Goal: Task Accomplishment & Management: Complete application form

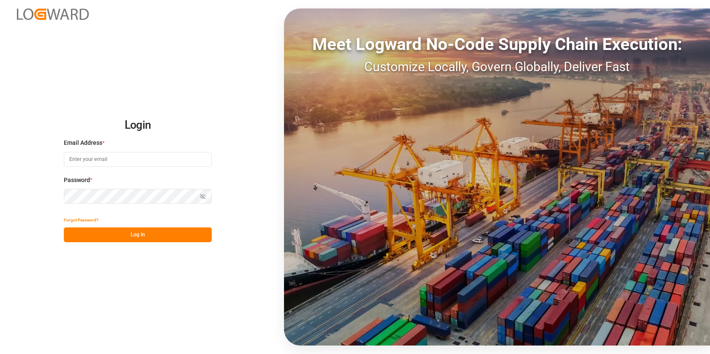
type input "[EMAIL_ADDRESS][PERSON_NAME][DOMAIN_NAME]"
click at [146, 231] on button "Log In" at bounding box center [138, 234] width 148 height 15
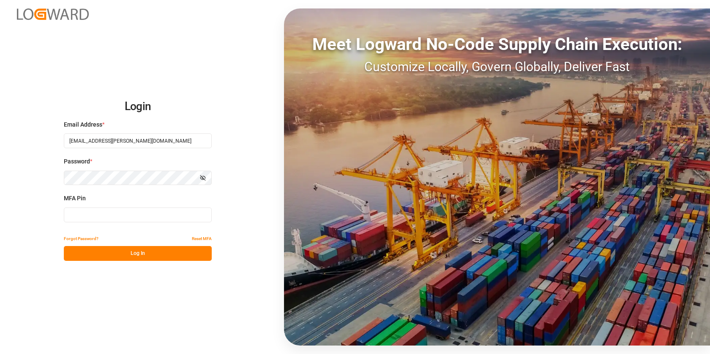
click at [113, 214] on input at bounding box center [138, 214] width 148 height 15
paste input "822033"
type input "822033"
click at [123, 256] on button "Log In" at bounding box center [138, 253] width 148 height 15
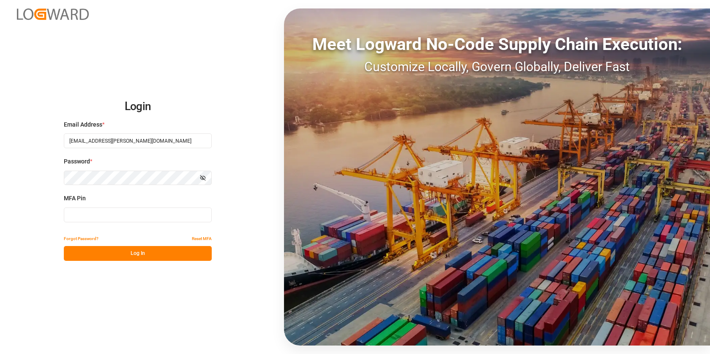
type input "858447"
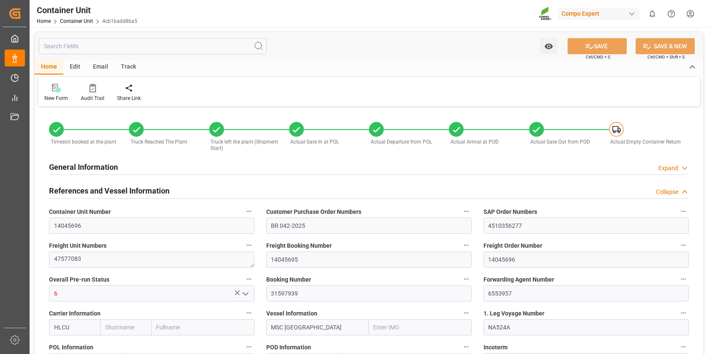
type input "HLCU"
type input "9618305"
type input "BEANR"
type input "BRPNG"
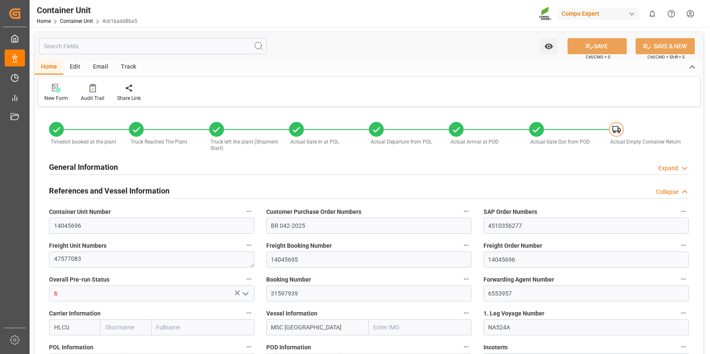
type input "9600"
type input "10"
type input "0"
type input "10"
type input "0"
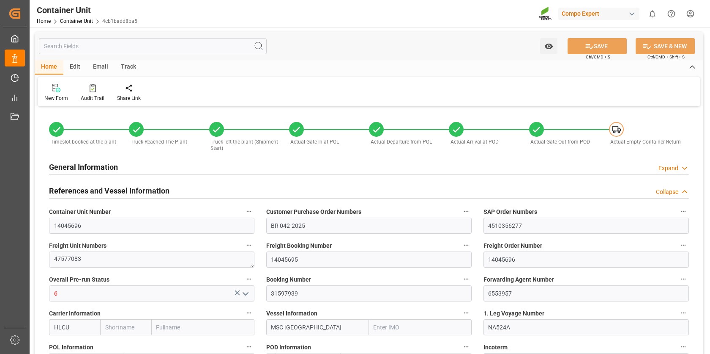
type input "20"
type input "7020"
type input "BEANR"
type input "BRPNG"
type input "[DATE] 09:10"
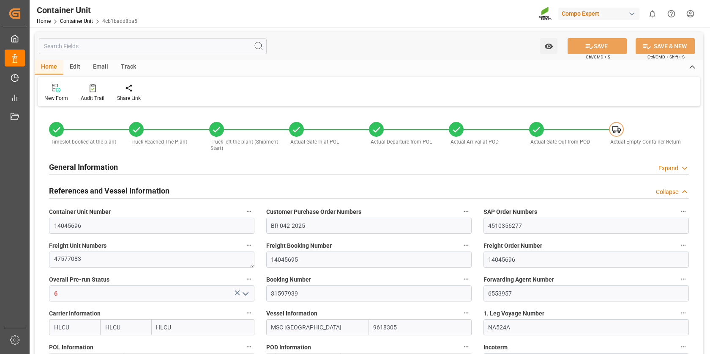
type input "[DATE] 09:10"
type input "[DATE] 11:38"
type input "[DATE] 12:23"
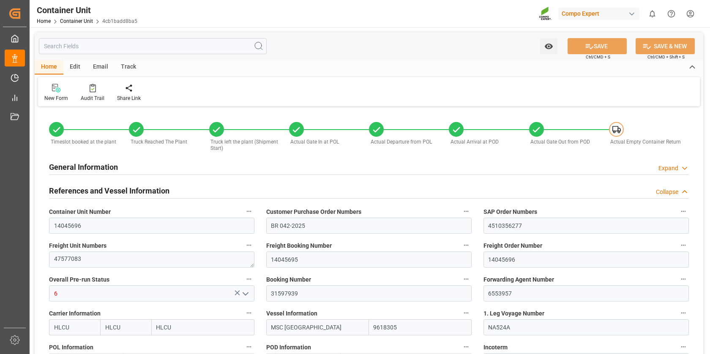
type input "[DATE] 12:23"
type input "[DATE]"
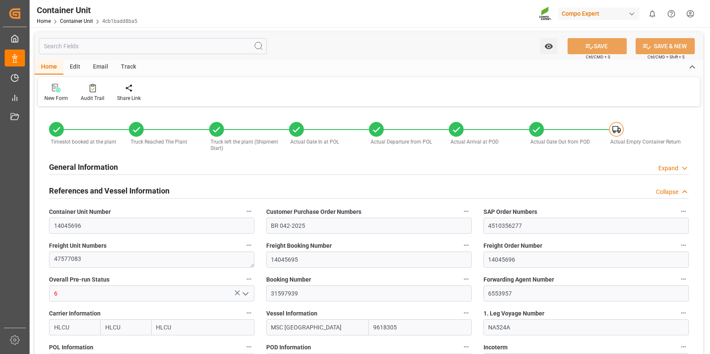
type input "[DATE]"
type input "[DATE] 18:57"
type input "[DATE] 08:58"
type input "[DATE] 10:00"
type input "[DATE] 02:24"
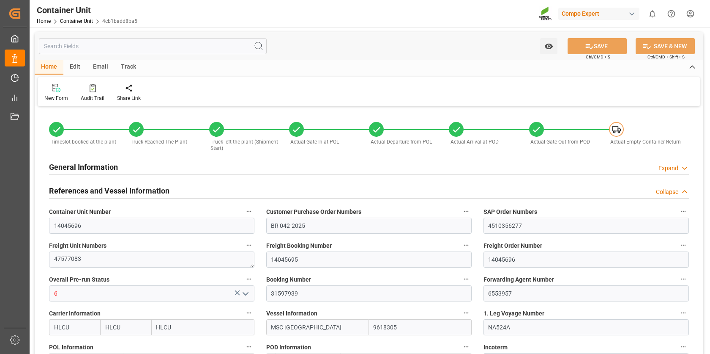
type input "[DATE] 06:00"
type input "[DATE] 23:00"
type input "[DATE] 02:46"
type input "[DATE] 23:24"
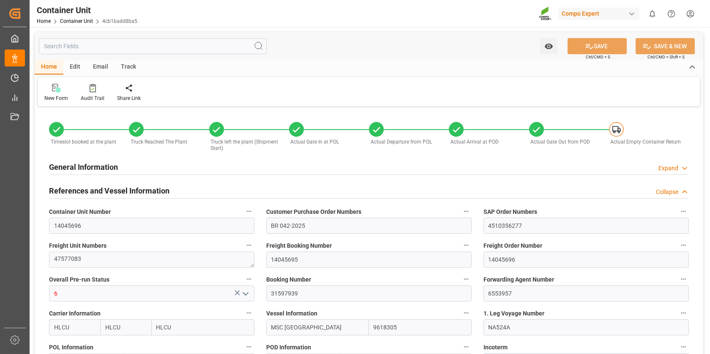
type input "[DATE] 22:05"
type input "[DATE] 07:33"
type input "[DATE] 22:49"
click at [131, 67] on div "Track" at bounding box center [129, 67] width 28 height 14
click at [54, 93] on div "Tracking" at bounding box center [54, 92] width 33 height 19
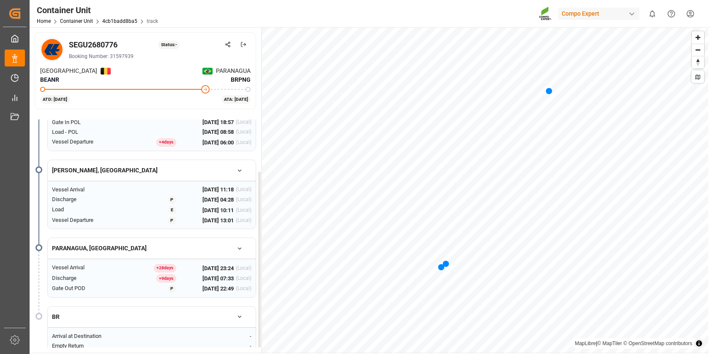
scroll to position [82, 0]
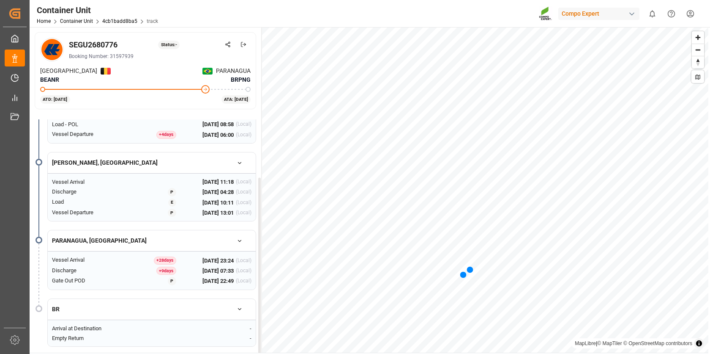
click at [241, 160] on icon "button" at bounding box center [240, 163] width 6 height 6
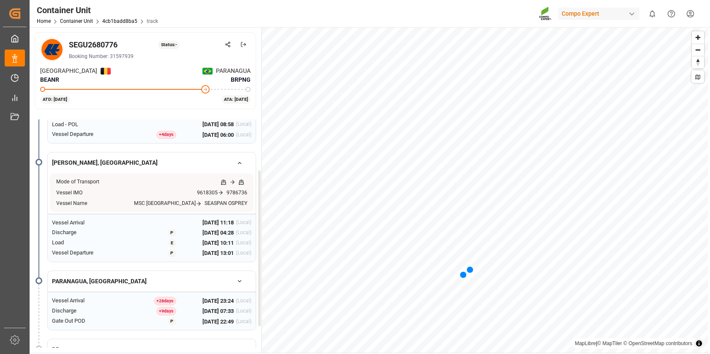
click at [241, 160] on icon "button" at bounding box center [240, 163] width 6 height 6
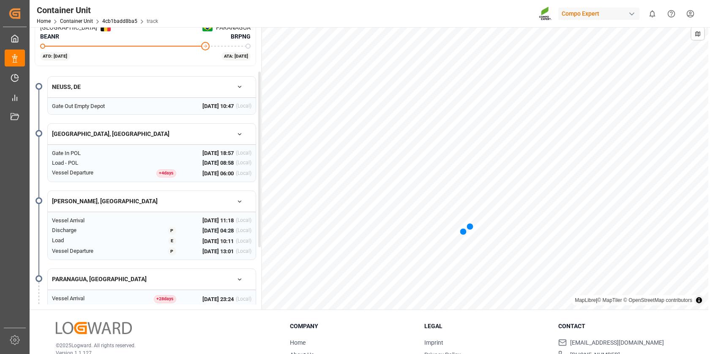
scroll to position [0, 0]
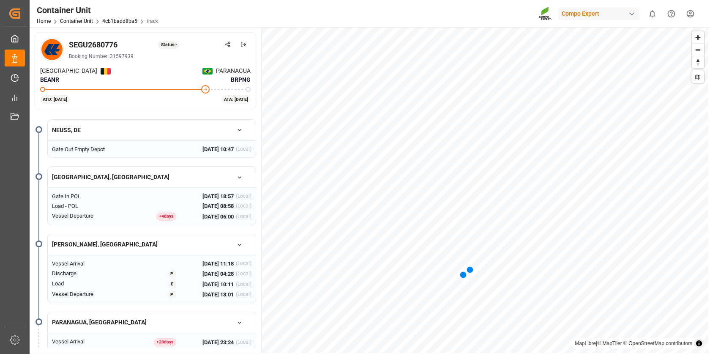
click at [633, 15] on div "button" at bounding box center [632, 14] width 8 height 8
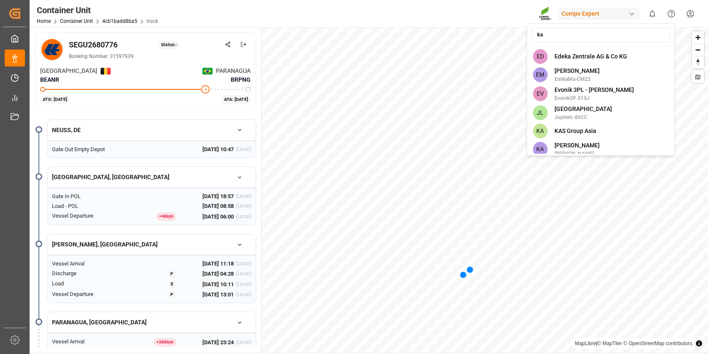
type input "k"
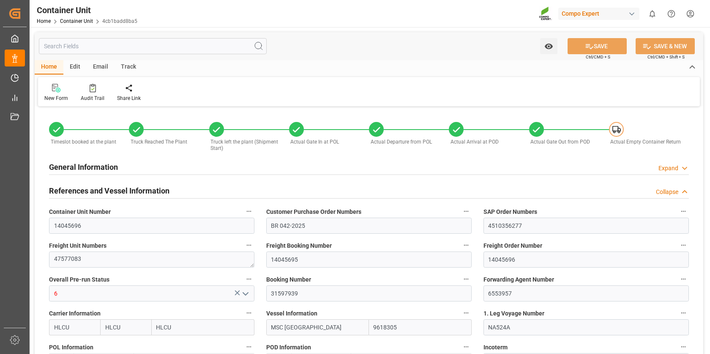
type input "[DATE] 09:10"
type input "[DATE] 11:38"
type input "[DATE] 12:23"
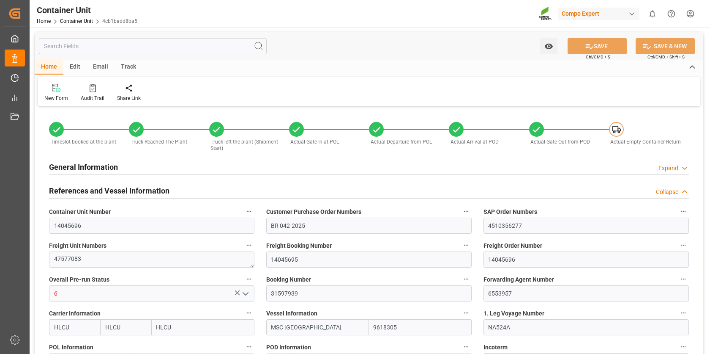
type input "[DATE] 12:23"
type input "[DATE]"
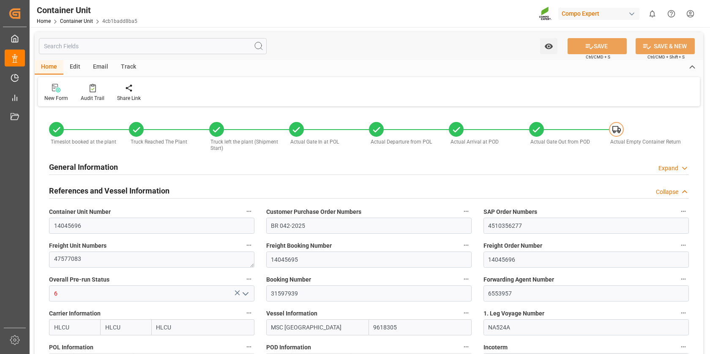
type input "[DATE]"
type input "[DATE] 18:57"
type input "[DATE] 08:58"
type input "[DATE] 10:00"
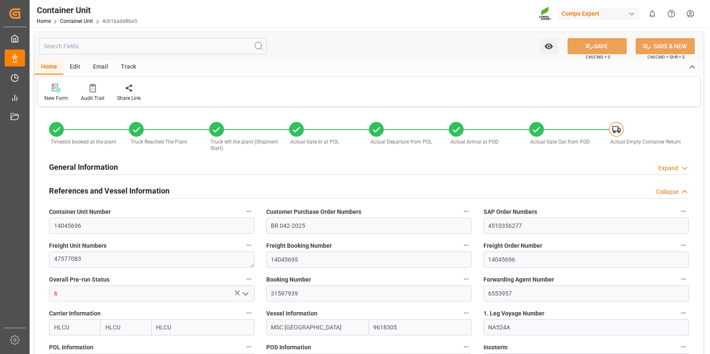
type input "[DATE] 02:24"
type input "[DATE] 06:00"
type input "[DATE] 23:00"
type input "[DATE] 02:46"
type input "[DATE] 23:24"
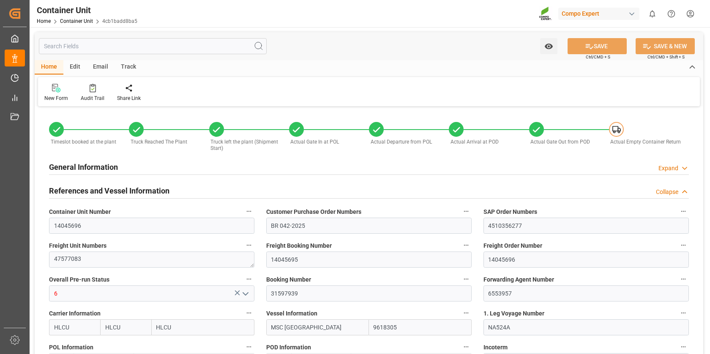
type input "[DATE] 23:24"
type input "[DATE] 22:05"
type input "[DATE] 07:33"
type input "[DATE] 22:49"
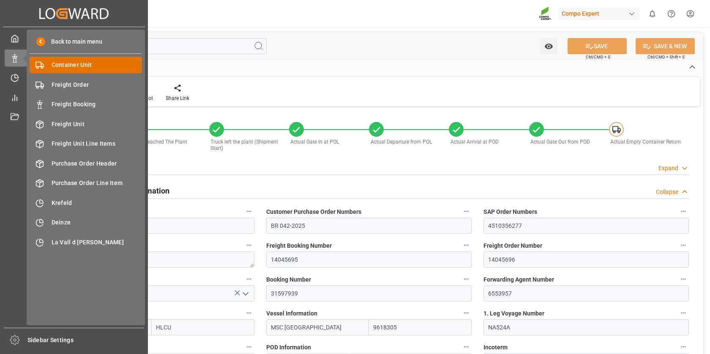
click at [92, 62] on span "Container Unit" at bounding box center [97, 64] width 91 height 9
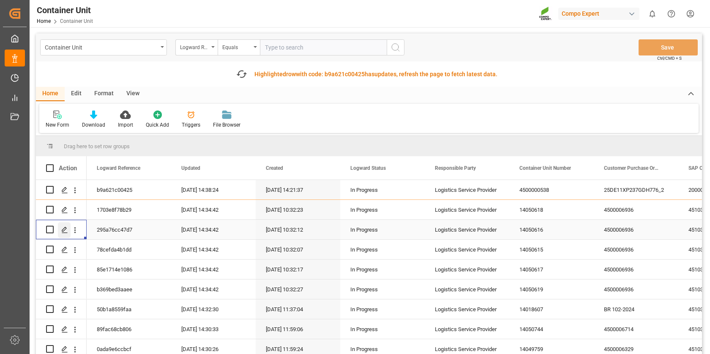
click at [64, 226] on icon "Press SPACE to select this row." at bounding box center [64, 229] width 7 height 7
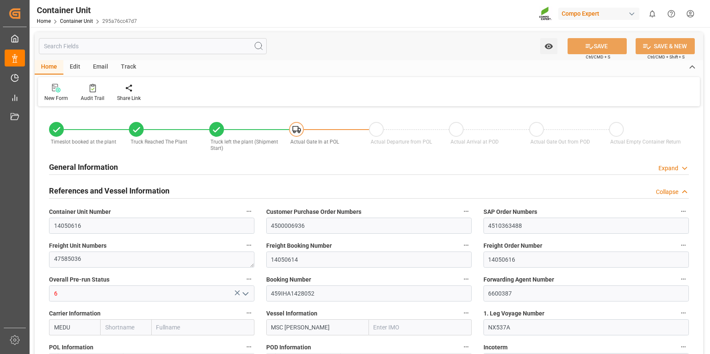
type input "MEDU"
type input "9720500"
type input "BEANR"
type input "DOCAU"
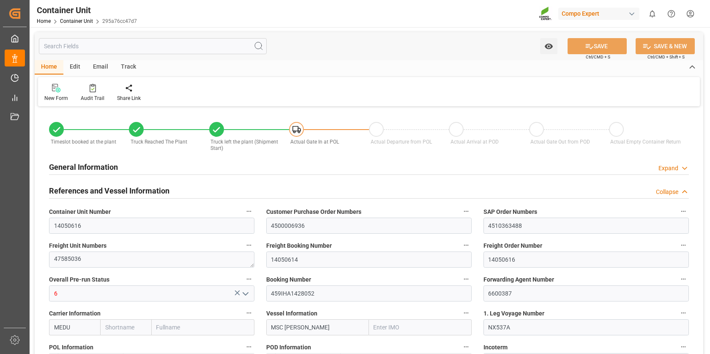
type input "7"
type input "0"
type input "8"
type input "0"
type input "80"
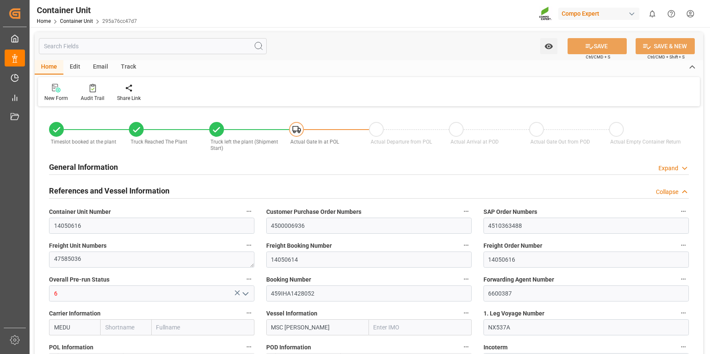
type input "20120"
type input "BEANR"
type input "DOCAU"
type input "[DATE] 10:31"
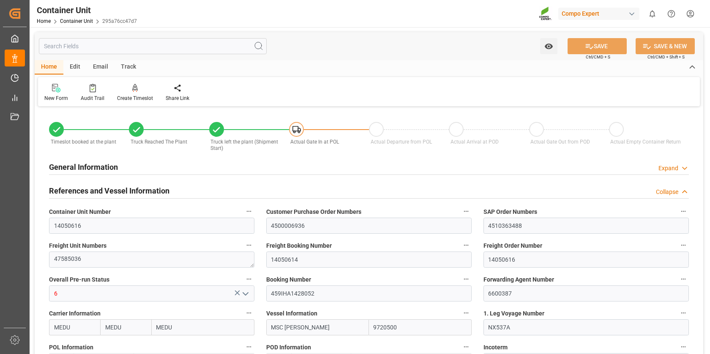
type input "[DATE] 09:47"
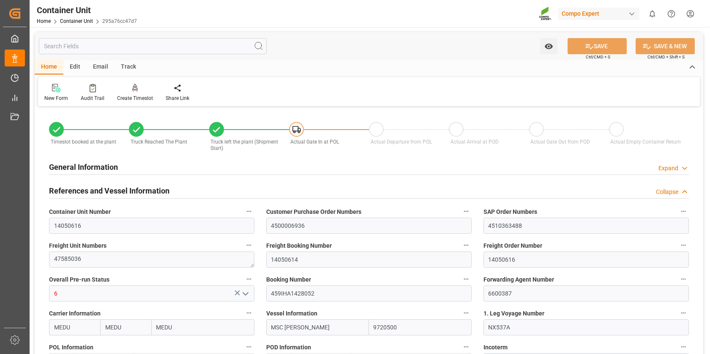
type input "[DATE]"
type input "[DATE] 12:00"
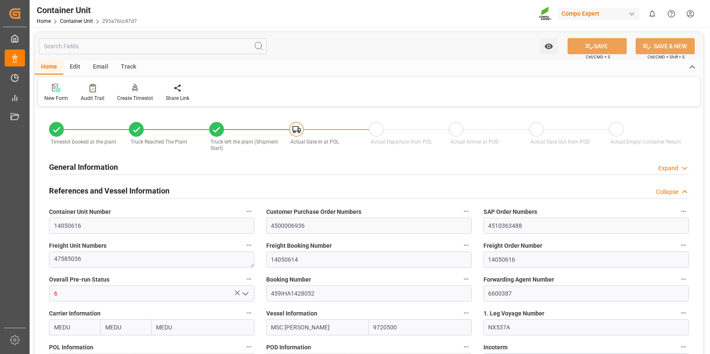
type input "[DATE] 12:00"
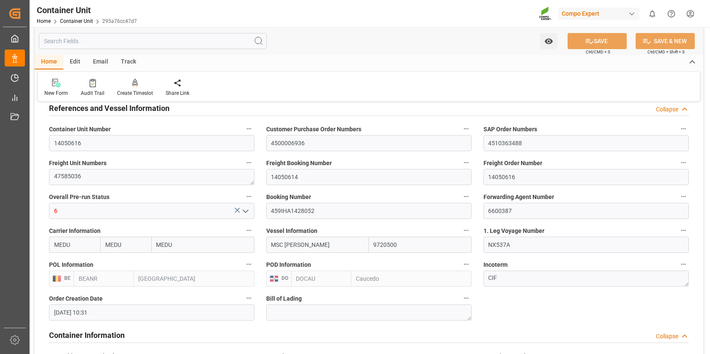
scroll to position [80, 0]
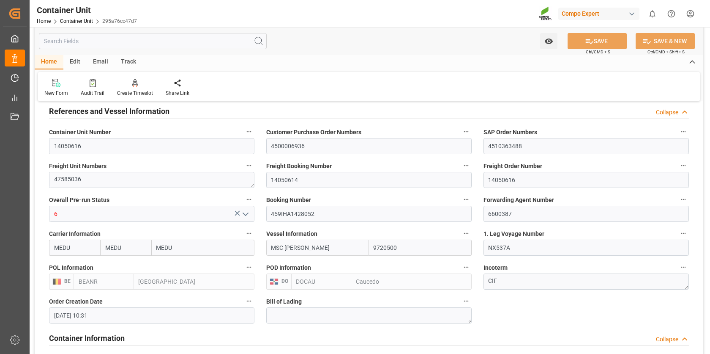
click at [77, 248] on input "MEDU" at bounding box center [74, 247] width 51 height 16
drag, startPoint x: 77, startPoint y: 248, endPoint x: 51, endPoint y: 245, distance: 26.0
click at [51, 245] on input "MEDU" at bounding box center [74, 247] width 51 height 16
click at [139, 245] on input "MEDU" at bounding box center [125, 247] width 51 height 16
click at [173, 244] on input "MEDU" at bounding box center [203, 247] width 103 height 16
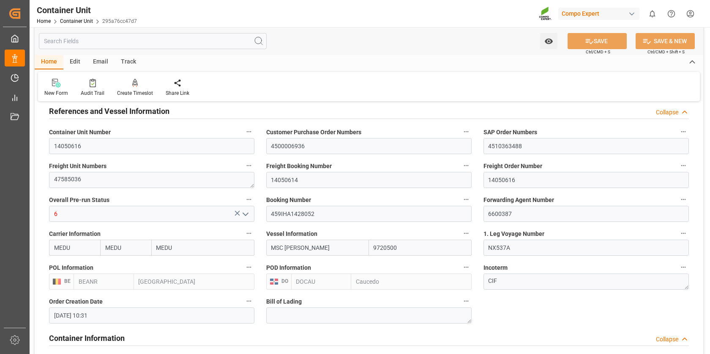
drag, startPoint x: 189, startPoint y: 244, endPoint x: 153, endPoint y: 241, distance: 35.6
click at [153, 241] on input "MEDU" at bounding box center [203, 247] width 103 height 16
click at [130, 248] on input "MEDU" at bounding box center [125, 247] width 51 height 16
drag, startPoint x: 129, startPoint y: 244, endPoint x: 86, endPoint y: 241, distance: 42.9
click at [86, 241] on div "MEDU MEDU MEDU" at bounding box center [152, 247] width 206 height 16
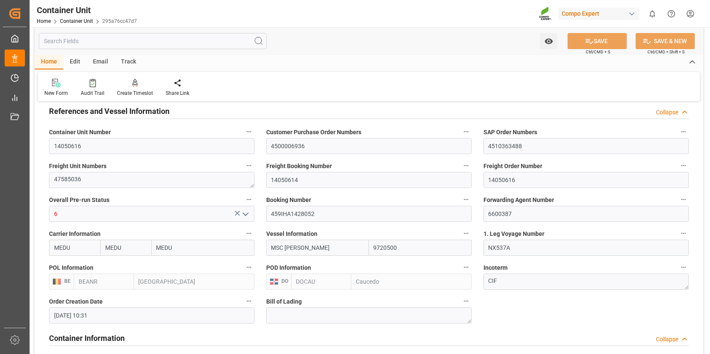
click at [129, 243] on input "MEDU" at bounding box center [125, 247] width 51 height 16
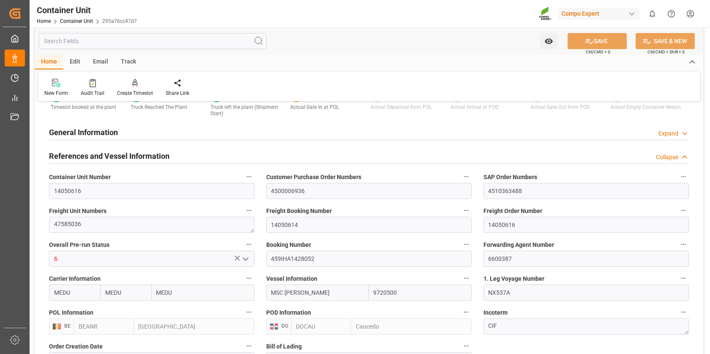
scroll to position [0, 0]
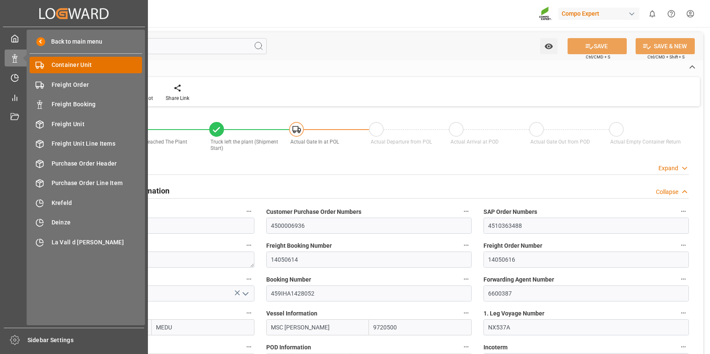
click at [69, 64] on span "Container Unit" at bounding box center [97, 64] width 91 height 9
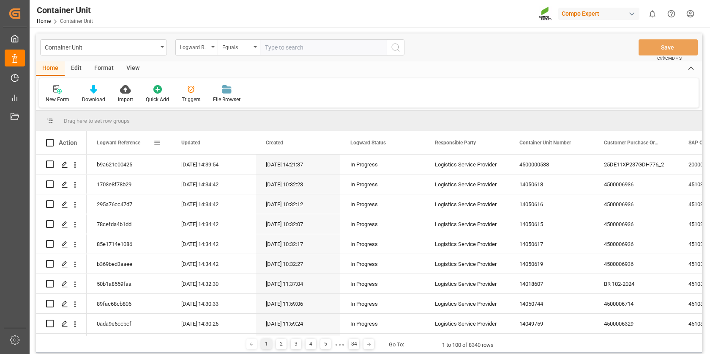
click at [157, 145] on span at bounding box center [158, 143] width 8 height 8
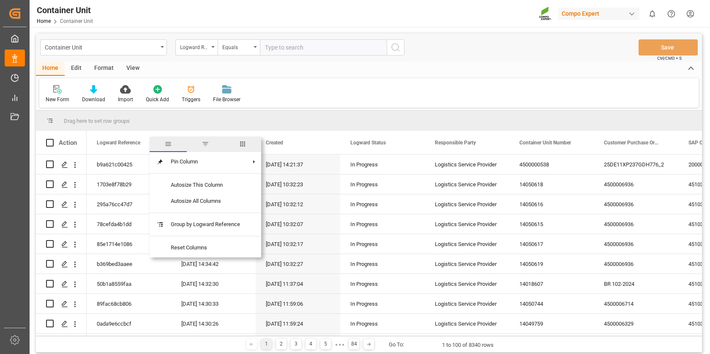
click at [208, 141] on span "filter" at bounding box center [206, 144] width 8 height 8
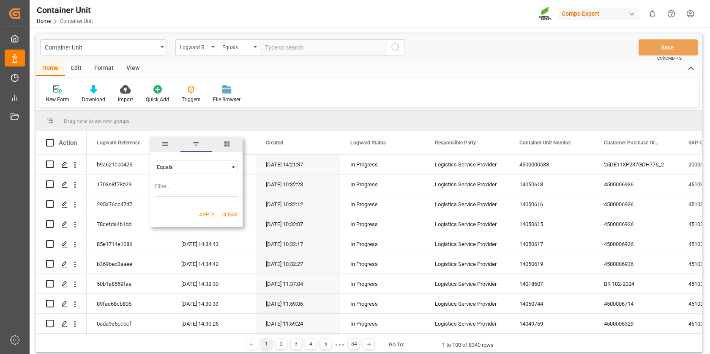
click at [228, 144] on span "columns" at bounding box center [227, 144] width 8 height 8
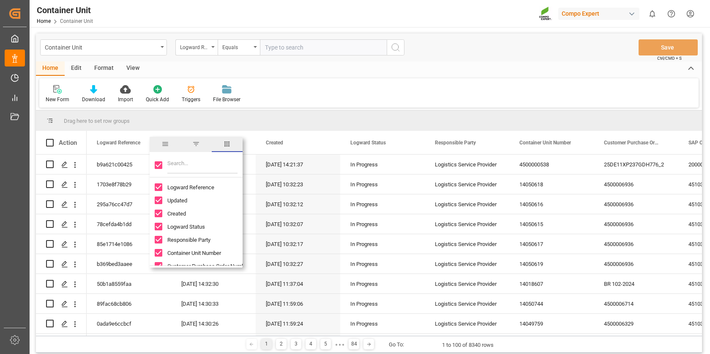
click at [155, 165] on input "Toggle Select All Columns" at bounding box center [159, 165] width 8 height 8
checkbox input "false"
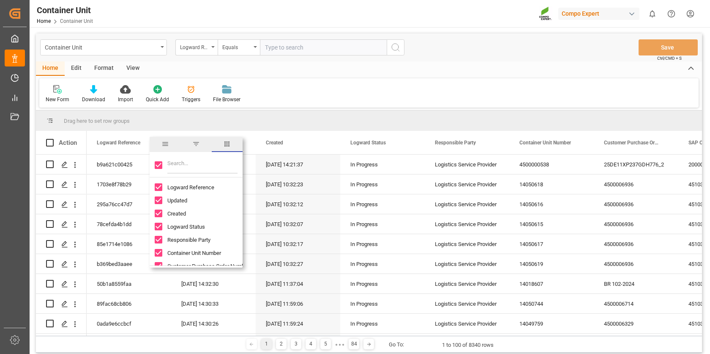
checkbox input "false"
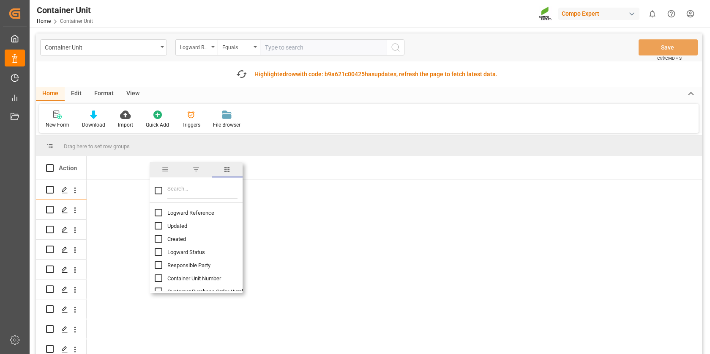
click at [178, 193] on input "Filter Columns Input" at bounding box center [202, 190] width 70 height 17
type input "[PERSON_NAME]"
click at [157, 212] on input "Carrier SCAC column toggle visibility (hidden)" at bounding box center [159, 212] width 8 height 8
checkbox input "true"
checkbox input "false"
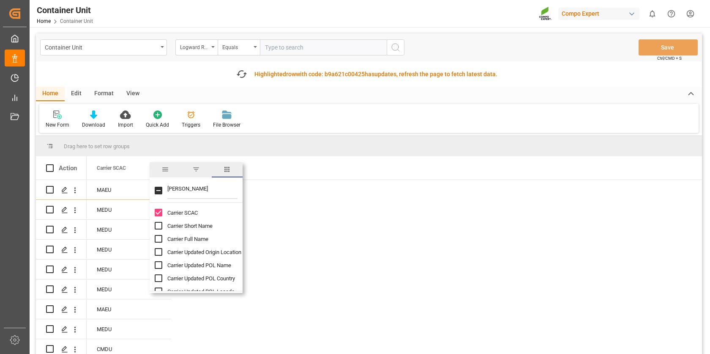
click at [159, 226] on input "Carrier Short Name column toggle visibility (hidden)" at bounding box center [159, 226] width 8 height 8
checkbox input "true"
click at [160, 238] on input "Carrier Full Name column toggle visibility (hidden)" at bounding box center [159, 239] width 8 height 8
checkbox input "true"
drag, startPoint x: 180, startPoint y: 189, endPoint x: 167, endPoint y: 189, distance: 13.1
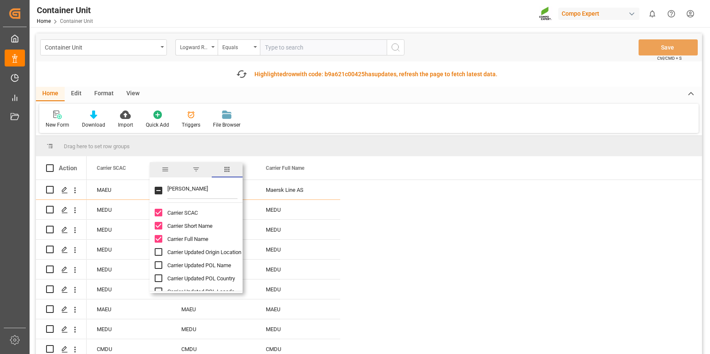
click at [167, 189] on input "[PERSON_NAME]" at bounding box center [202, 190] width 70 height 17
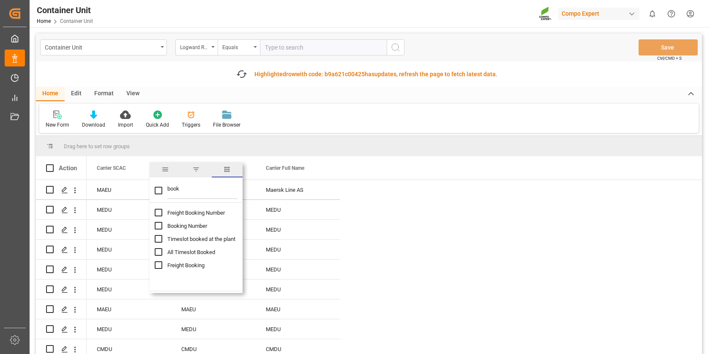
type input "book"
click at [160, 227] on input "Booking Number column toggle visibility (hidden)" at bounding box center [159, 226] width 8 height 8
checkbox input "true"
checkbox input "false"
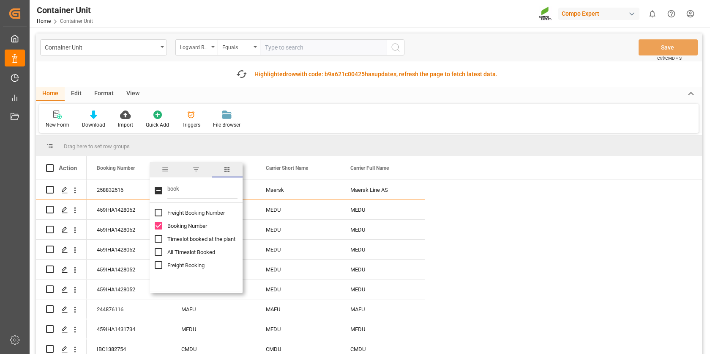
drag, startPoint x: 184, startPoint y: 192, endPoint x: 166, endPoint y: 186, distance: 18.5
click at [166, 186] on div "book" at bounding box center [196, 191] width 93 height 24
click at [169, 237] on span "Created" at bounding box center [176, 239] width 19 height 6
checkbox input "true"
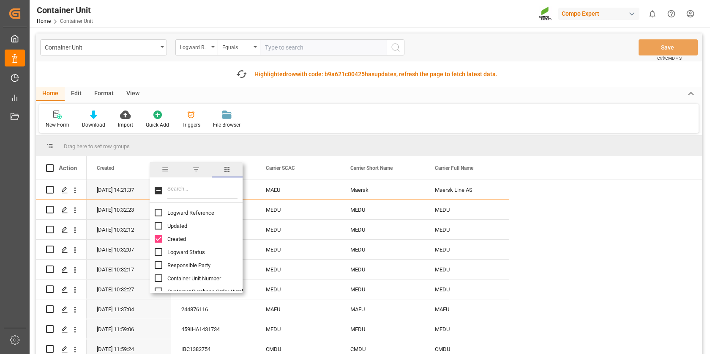
click at [178, 184] on input "Filter Columns Input" at bounding box center [202, 190] width 70 height 17
type input "container"
click at [160, 239] on input "Container Number column toggle visibility (hidden)" at bounding box center [159, 239] width 8 height 8
checkbox input "true"
checkbox input "false"
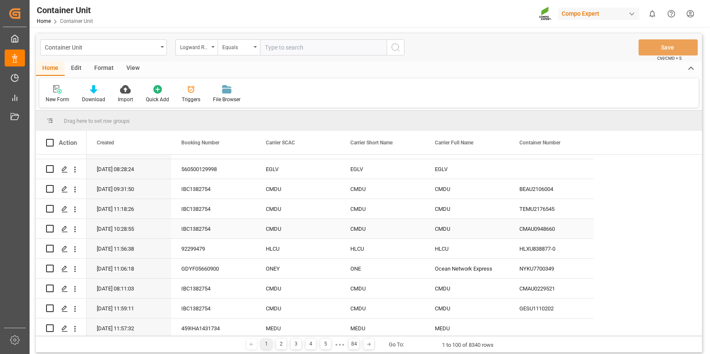
scroll to position [314, 0]
click at [156, 142] on span at bounding box center [158, 143] width 8 height 8
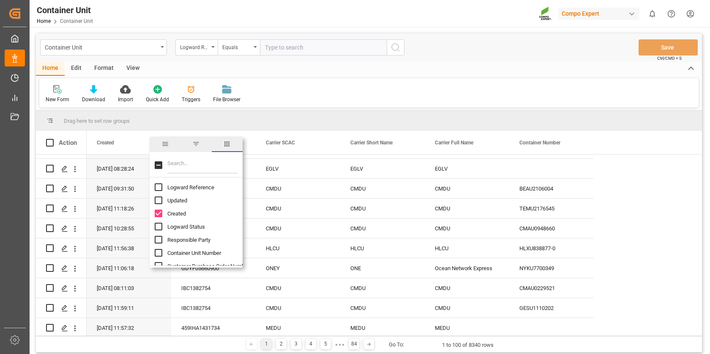
click at [165, 145] on span "general" at bounding box center [166, 144] width 8 height 8
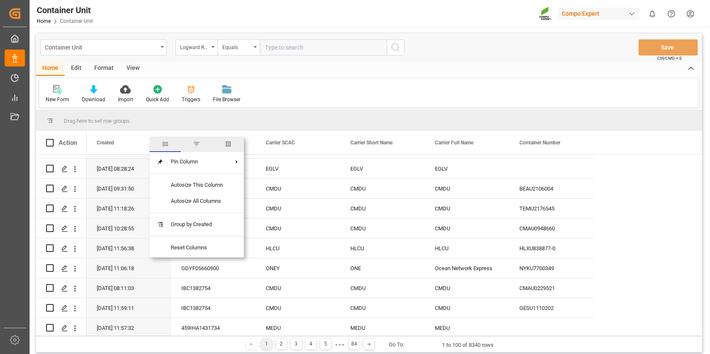
click at [199, 141] on span "filter" at bounding box center [197, 144] width 8 height 8
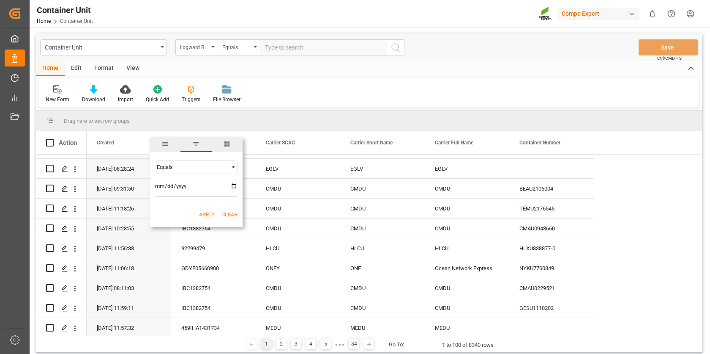
click at [166, 143] on span "general" at bounding box center [166, 144] width 8 height 8
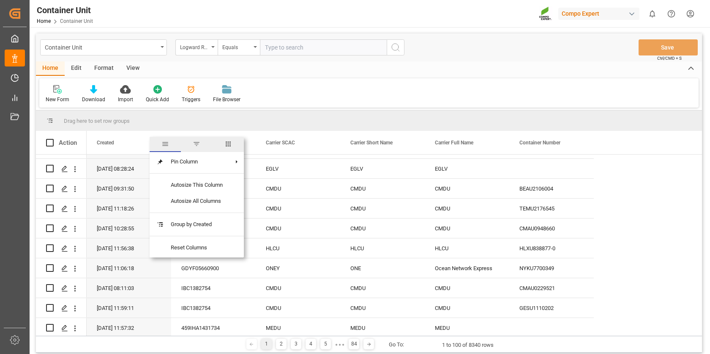
click at [192, 144] on span "filter" at bounding box center [196, 144] width 31 height 15
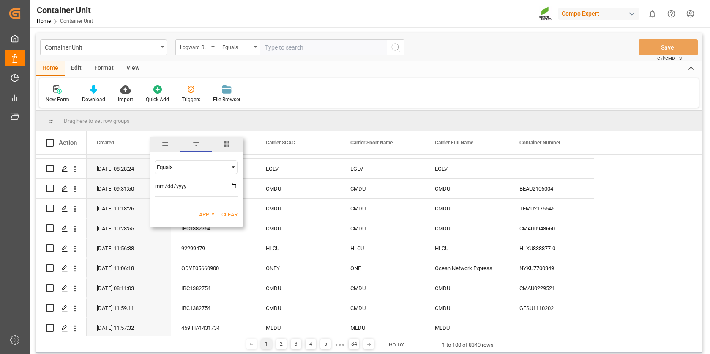
click at [234, 167] on span "Filtering operator" at bounding box center [234, 167] width 8 height 8
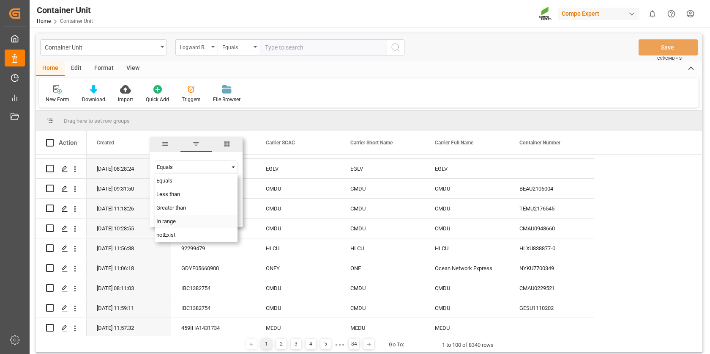
click at [192, 223] on div "In range" at bounding box center [196, 221] width 83 height 14
click at [235, 186] on input "date" at bounding box center [196, 188] width 83 height 17
type input "[DATE]"
click at [236, 210] on input "date" at bounding box center [196, 211] width 83 height 17
type input "[DATE]"
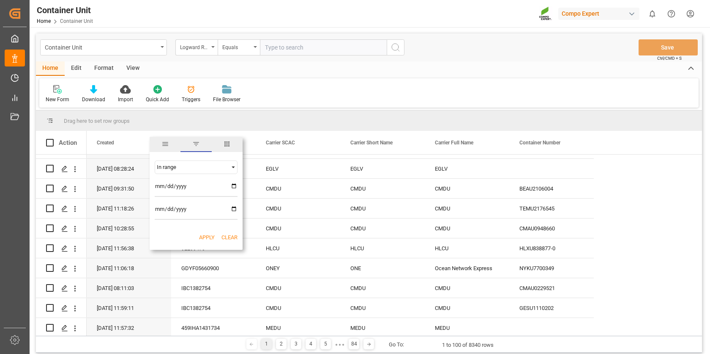
click at [208, 239] on button "Apply" at bounding box center [207, 237] width 16 height 8
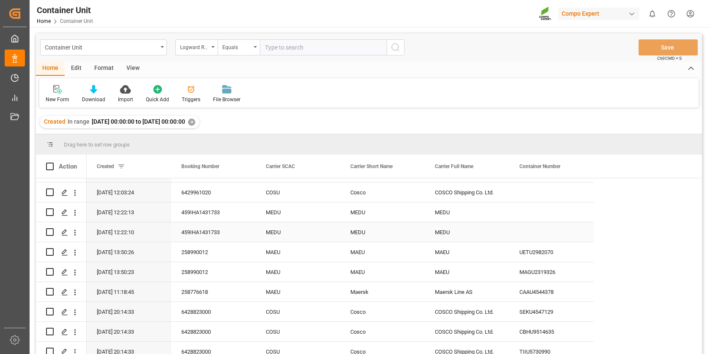
scroll to position [692, 0]
click at [64, 250] on icon "Press SPACE to select this row." at bounding box center [64, 251] width 7 height 7
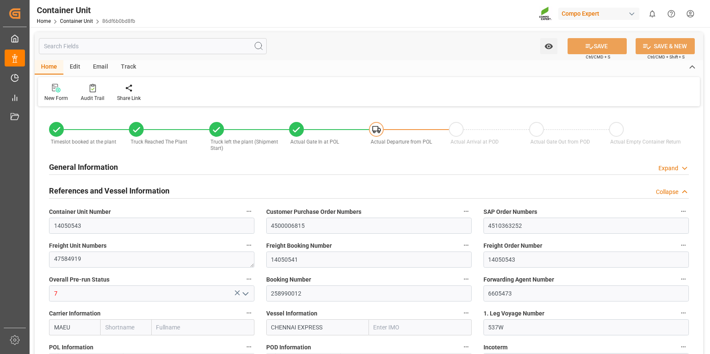
type input "MAEU"
type input "9306158"
type input "ESVLC"
type input "ARZAE"
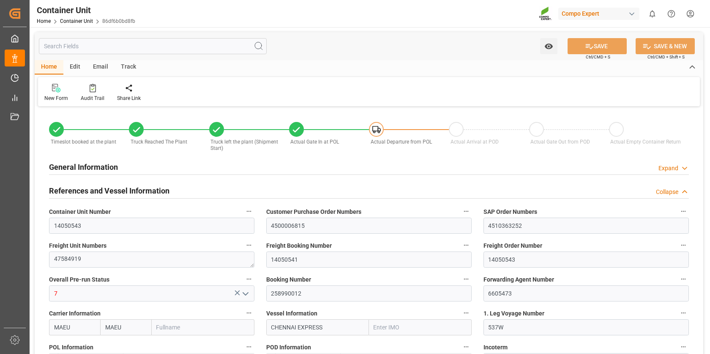
type input "7"
type input "0"
type input "8"
type input "0"
type input "40"
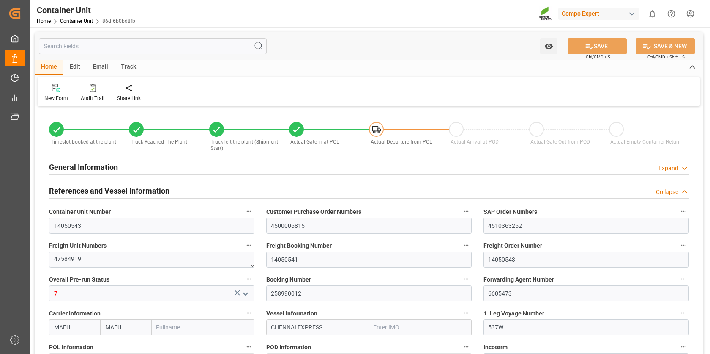
type input "24576"
type input "ESVLC"
type input "ARZAE"
type input "[DATE] 09:23"
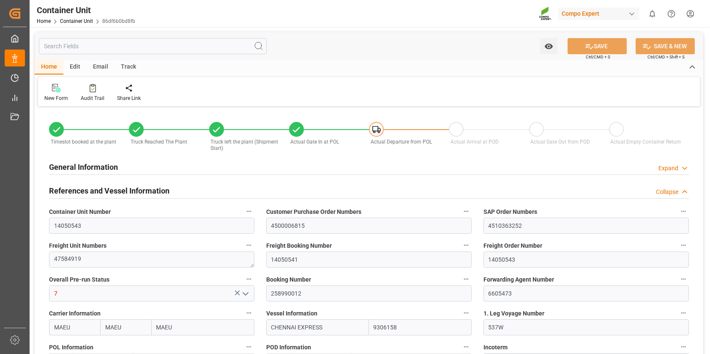
type input "[DATE] 10:42"
type input "[DATE] 10:54"
type input "[DATE] 11:09"
type input "[DATE] 11:14"
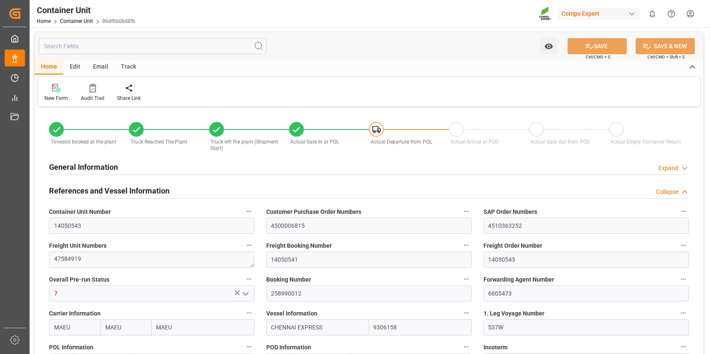
type input "[DATE] 11:14"
type input "[DATE]"
type input "[DATE] 12:59"
type input "[DATE] 08:00"
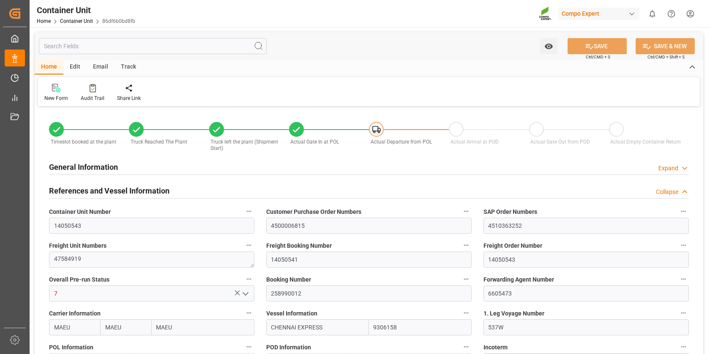
type input "[DATE] 08:00"
type input "[DATE] 21:00"
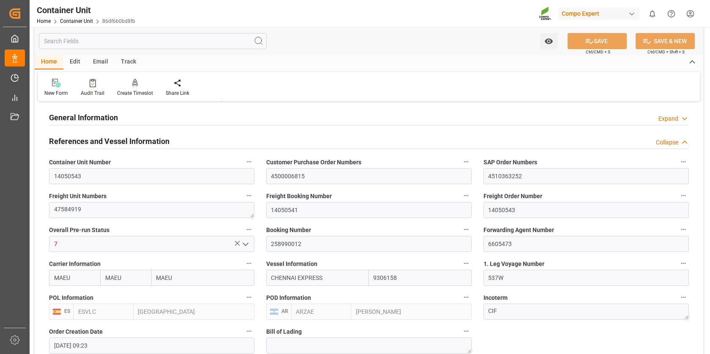
scroll to position [58, 0]
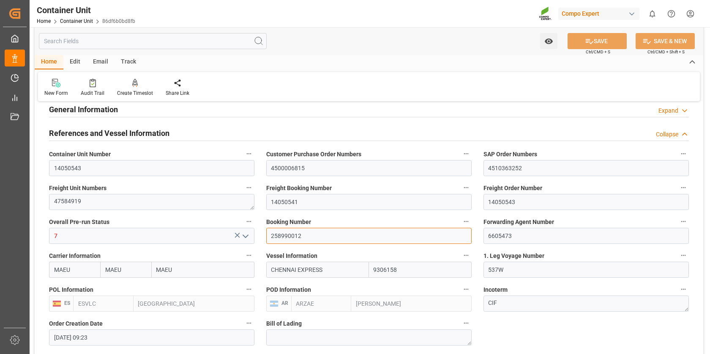
drag, startPoint x: 313, startPoint y: 234, endPoint x: 271, endPoint y: 230, distance: 42.1
click at [271, 230] on input "258990012" at bounding box center [369, 236] width 206 height 16
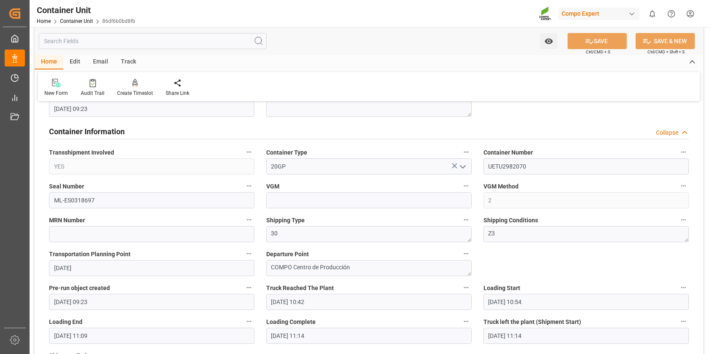
scroll to position [288, 0]
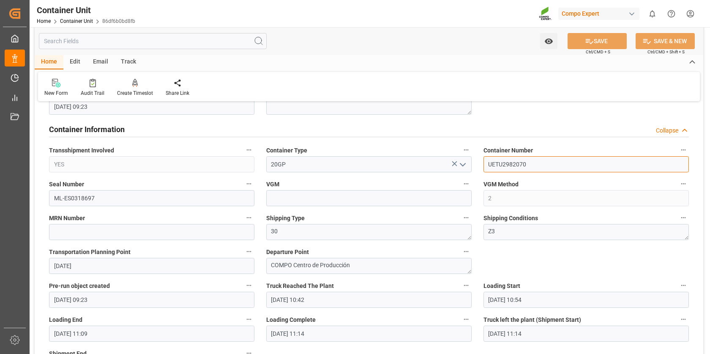
drag, startPoint x: 533, startPoint y: 161, endPoint x: 485, endPoint y: 160, distance: 47.4
click at [485, 160] on input "UETU2982070" at bounding box center [587, 164] width 206 height 16
